Goal: Register for event/course

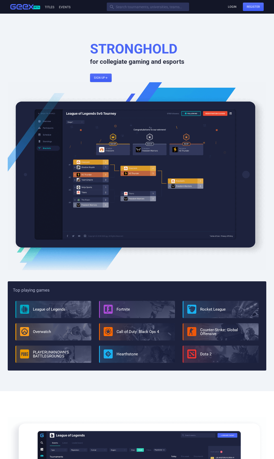
click at [67, 5] on div "Titles Events" at bounding box center [59, 7] width 30 height 4
click at [65, 7] on link "Events" at bounding box center [64, 7] width 12 height 4
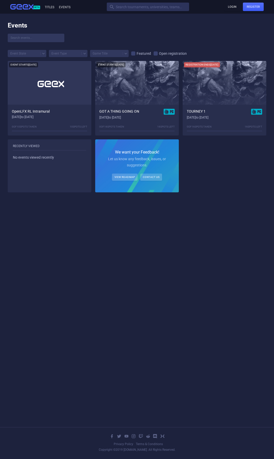
click at [31, 111] on span "OpenLFX RL Intramural" at bounding box center [31, 111] width 38 height 5
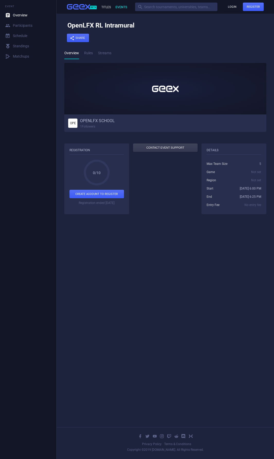
click at [119, 7] on link "Events" at bounding box center [121, 7] width 12 height 4
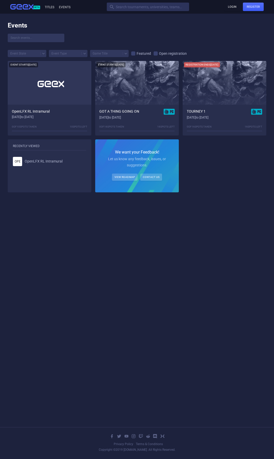
click at [197, 112] on span "TOURNEY 1" at bounding box center [196, 112] width 19 height 6
